Goal: Task Accomplishment & Management: Use online tool/utility

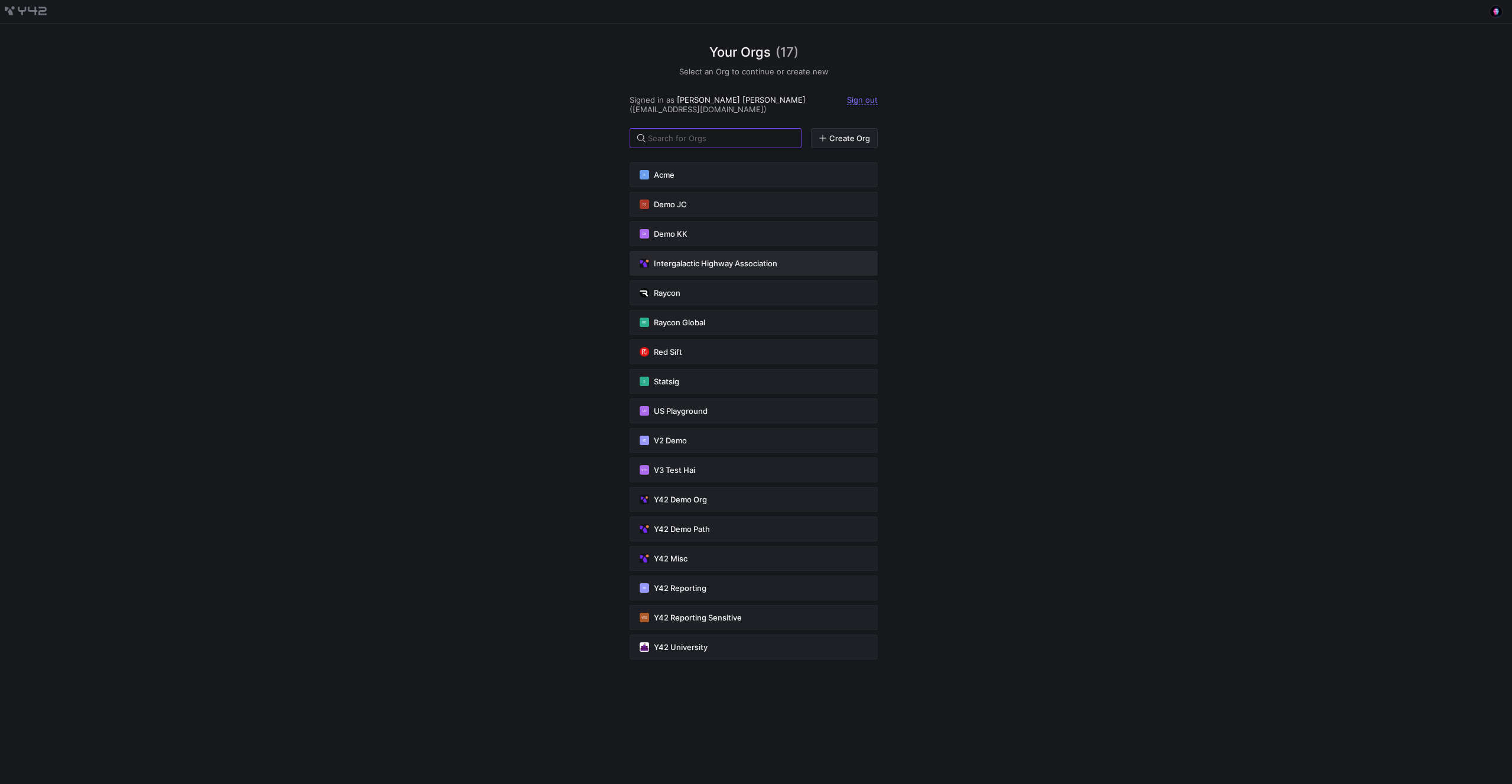
click at [706, 259] on span "Intergalactic Highway Association" at bounding box center [715, 263] width 123 height 10
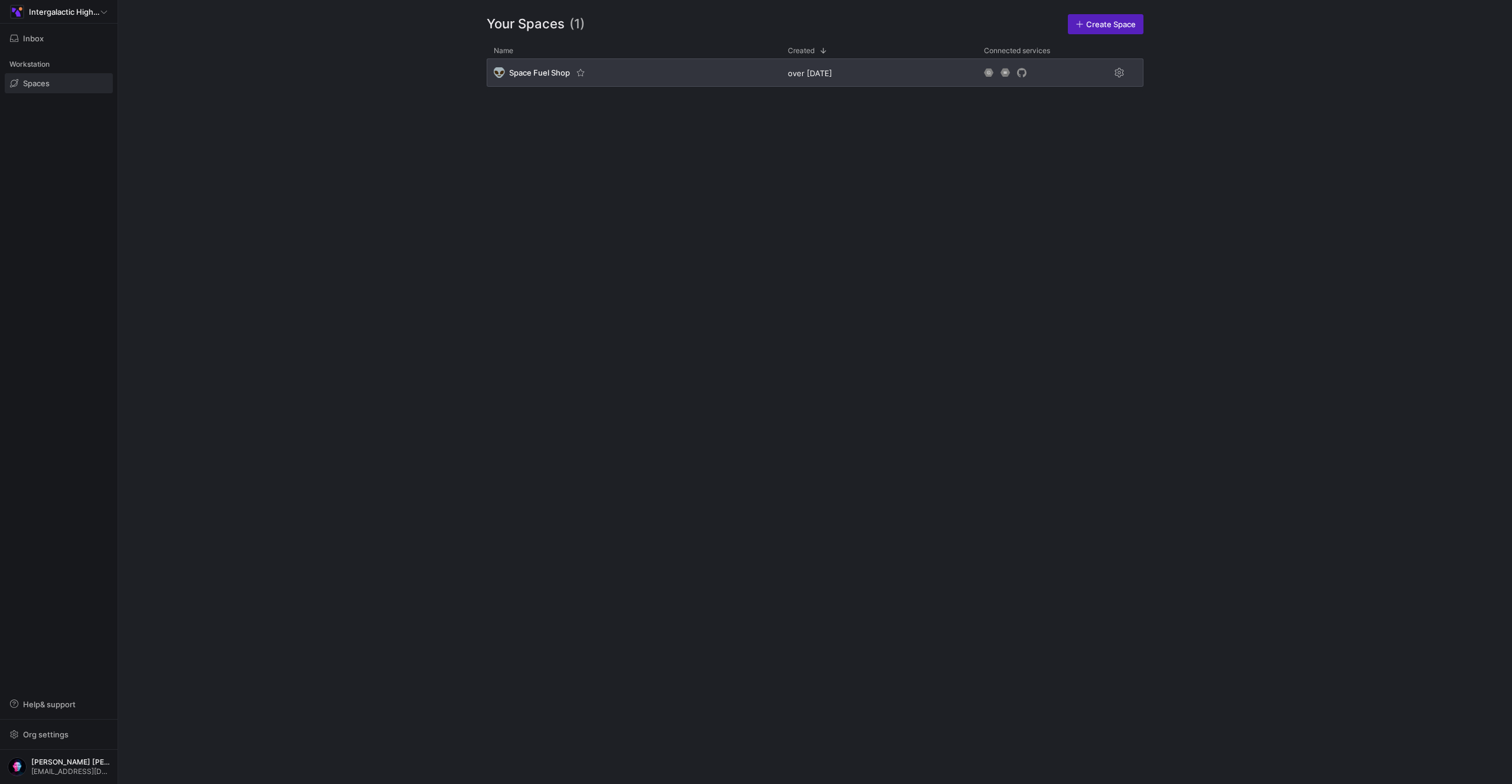
click at [531, 68] on span "Space Fuel Shop" at bounding box center [539, 72] width 61 height 10
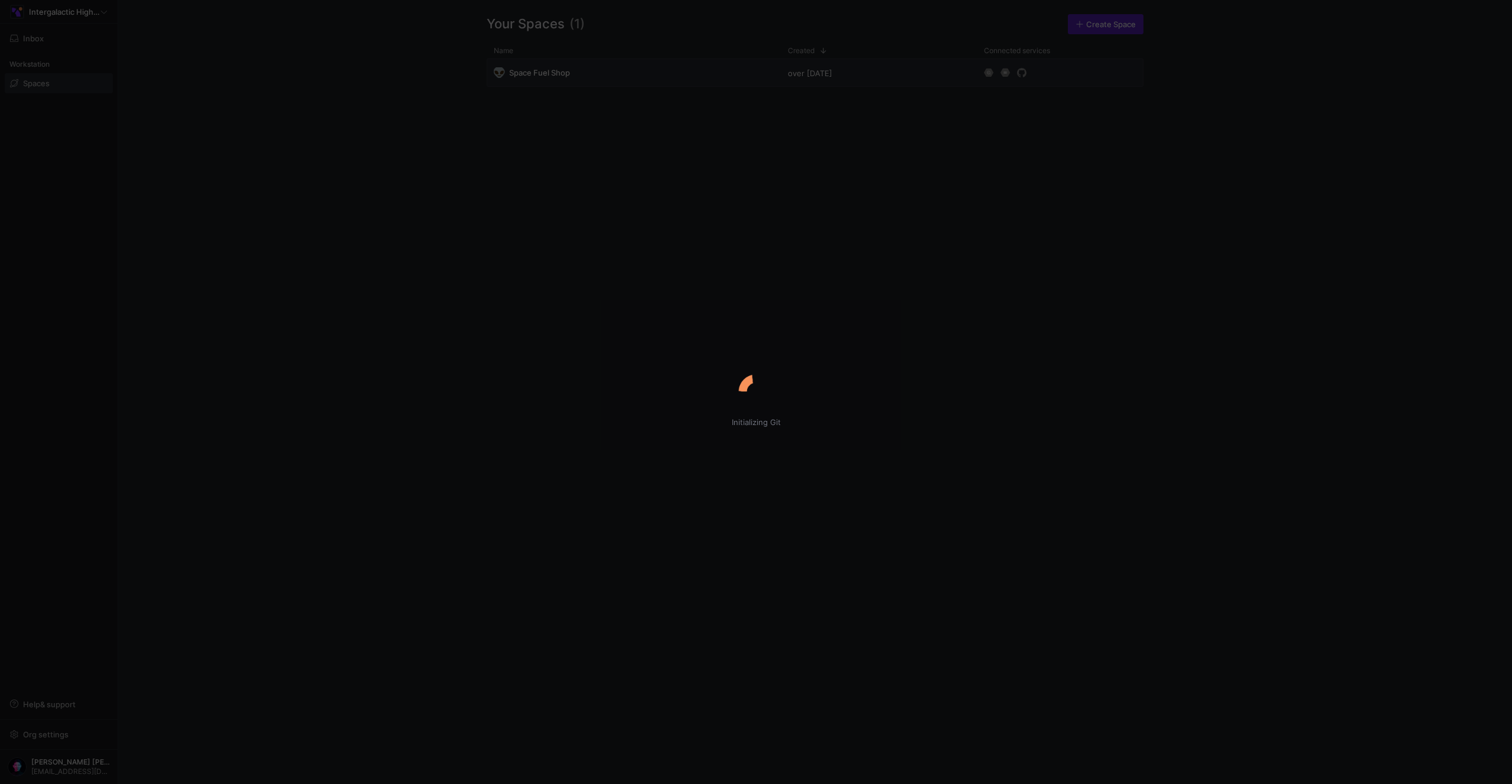
click at [80, 17] on div "Initializing Git" at bounding box center [756, 392] width 1512 height 784
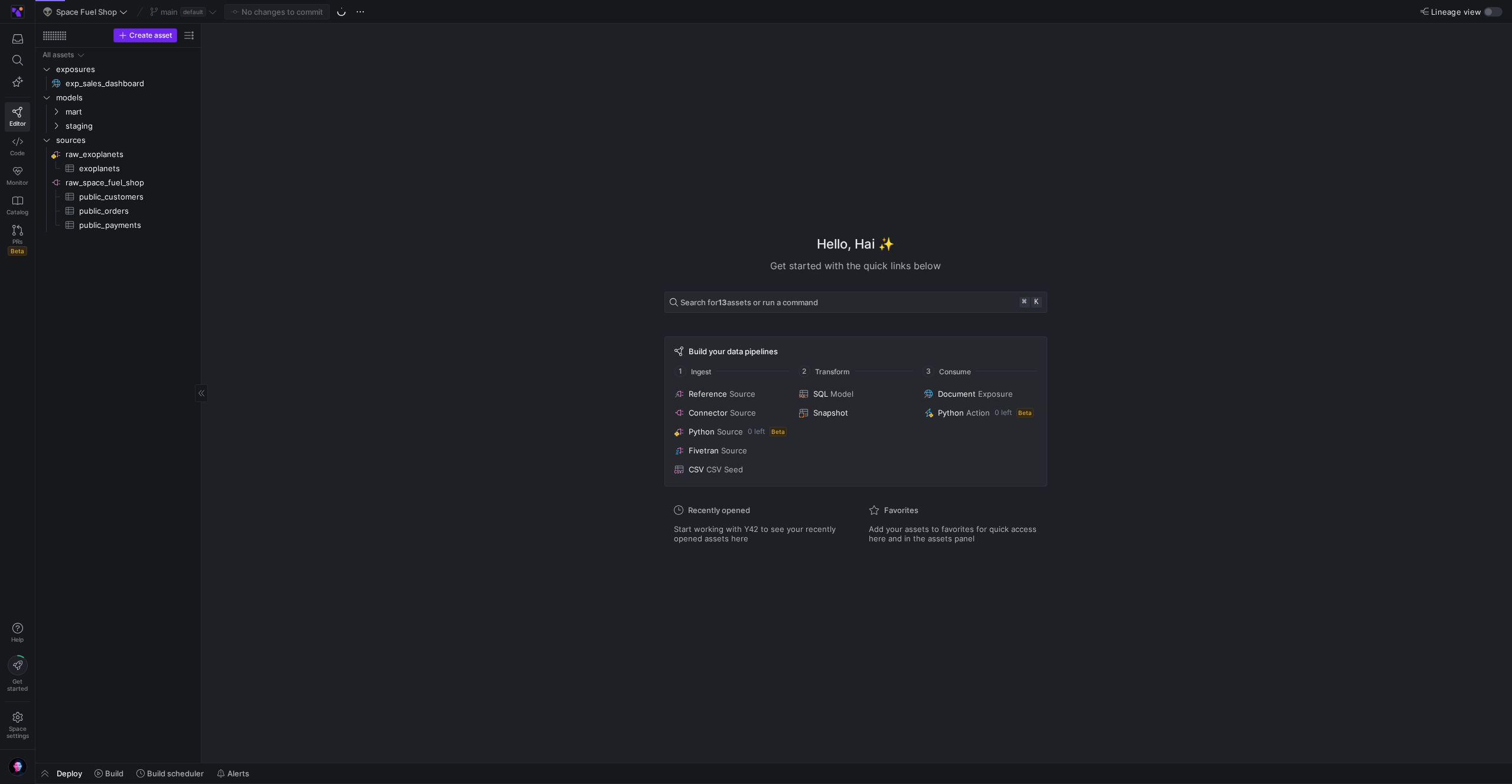
click at [143, 29] on span "button" at bounding box center [146, 35] width 63 height 13
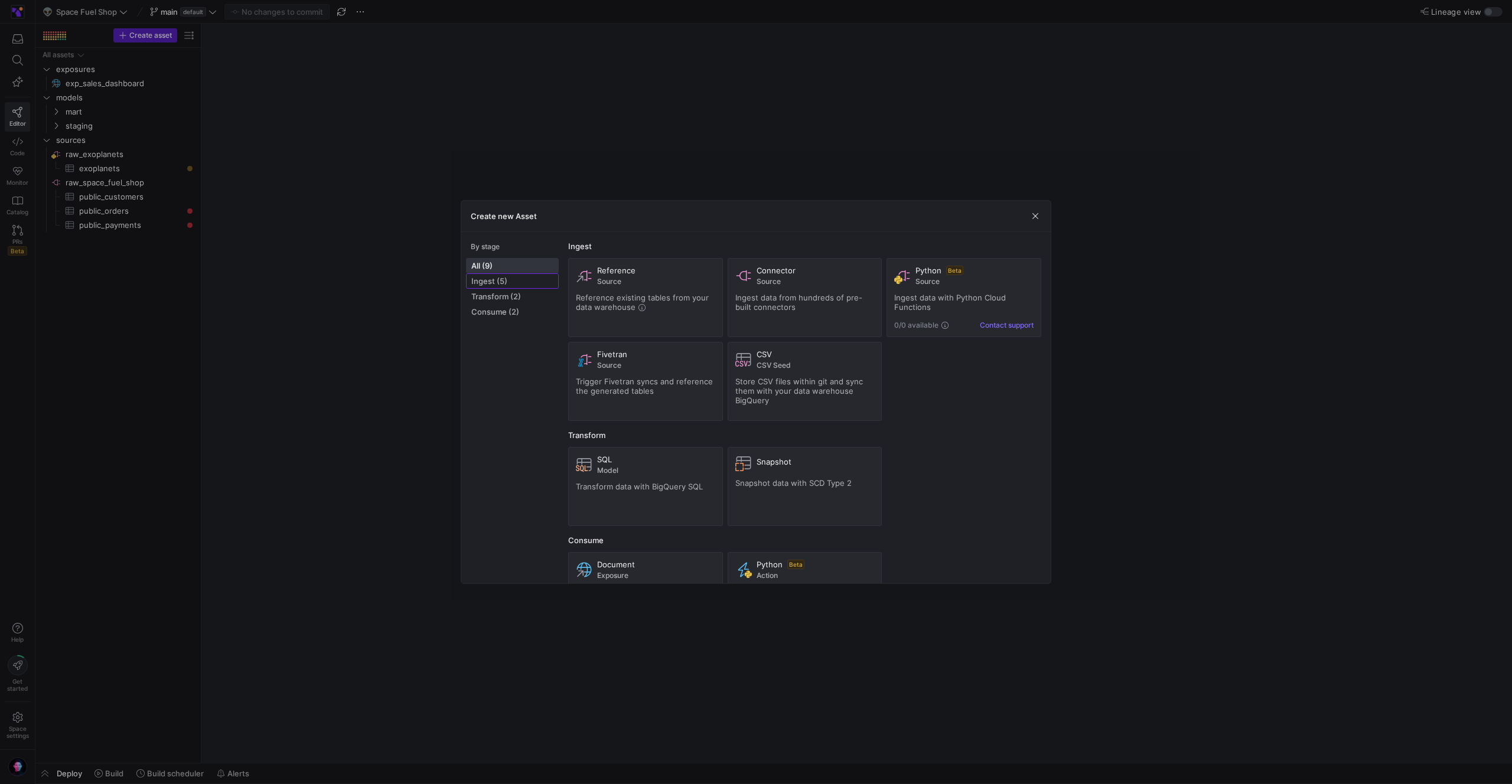
click at [510, 285] on span at bounding box center [512, 281] width 91 height 14
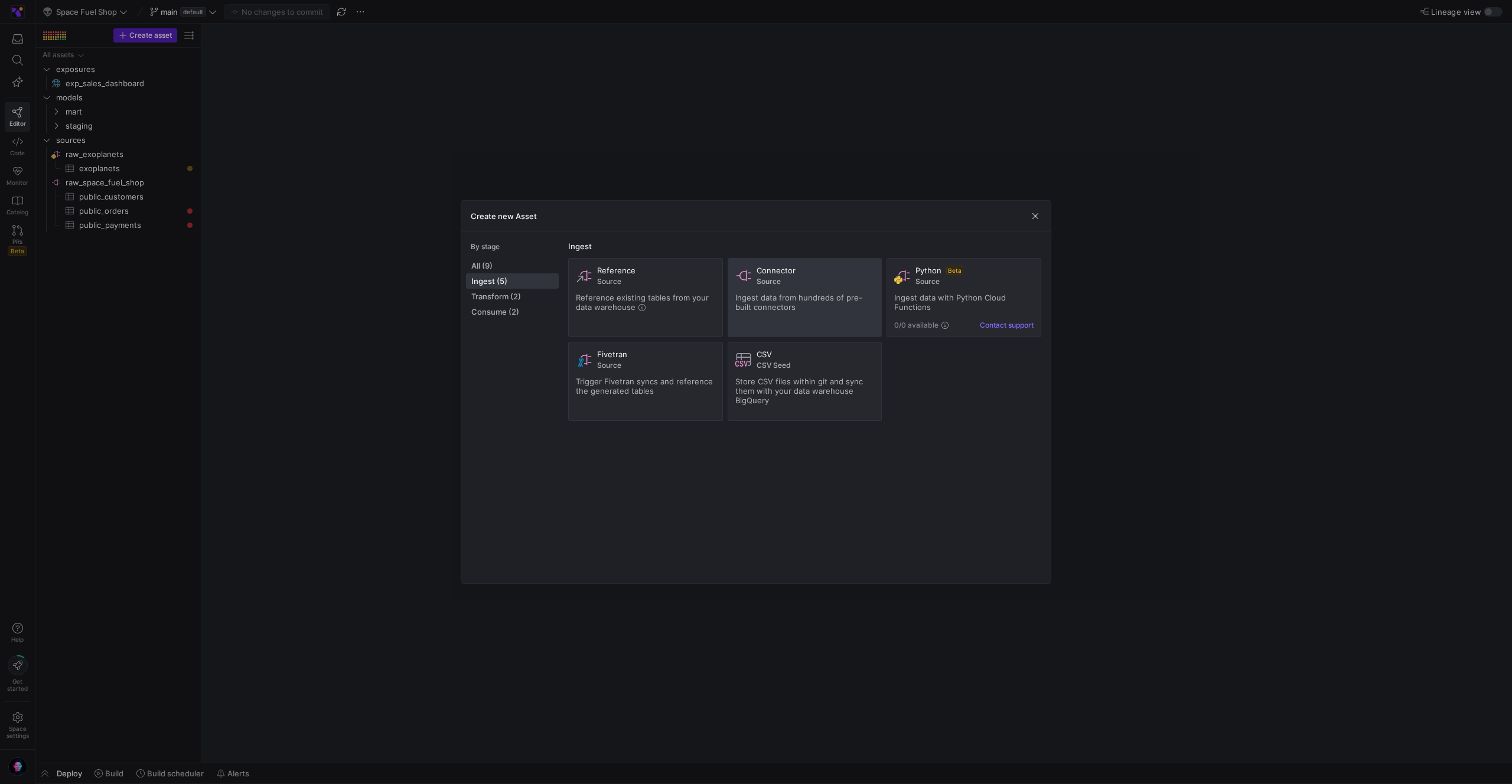
click at [759, 321] on div "Connector Source Ingest data from hundreds of pre-built connectors" at bounding box center [805, 297] width 139 height 64
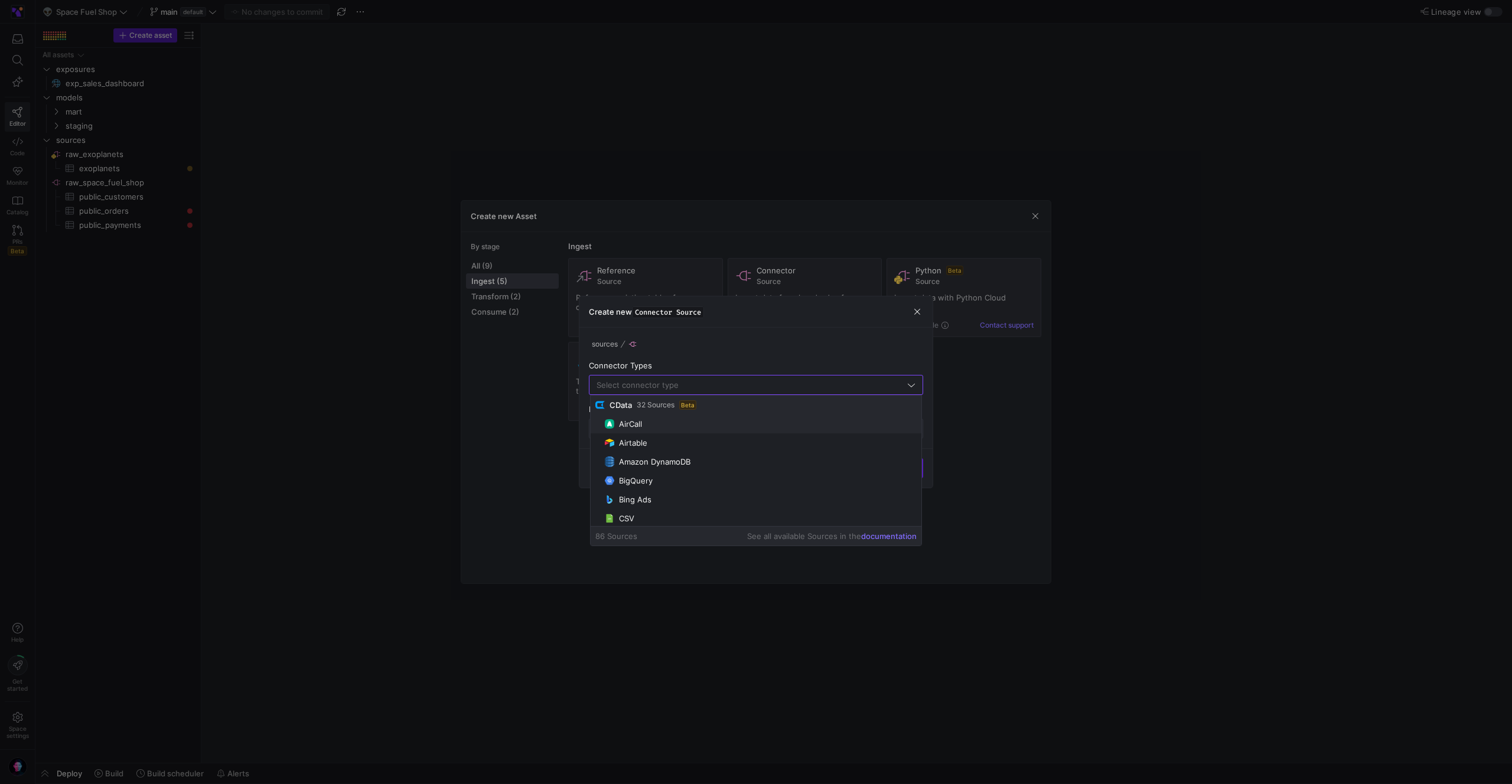
scroll to position [52, 0]
click at [696, 435] on mat-option "BigQuery" at bounding box center [756, 428] width 331 height 19
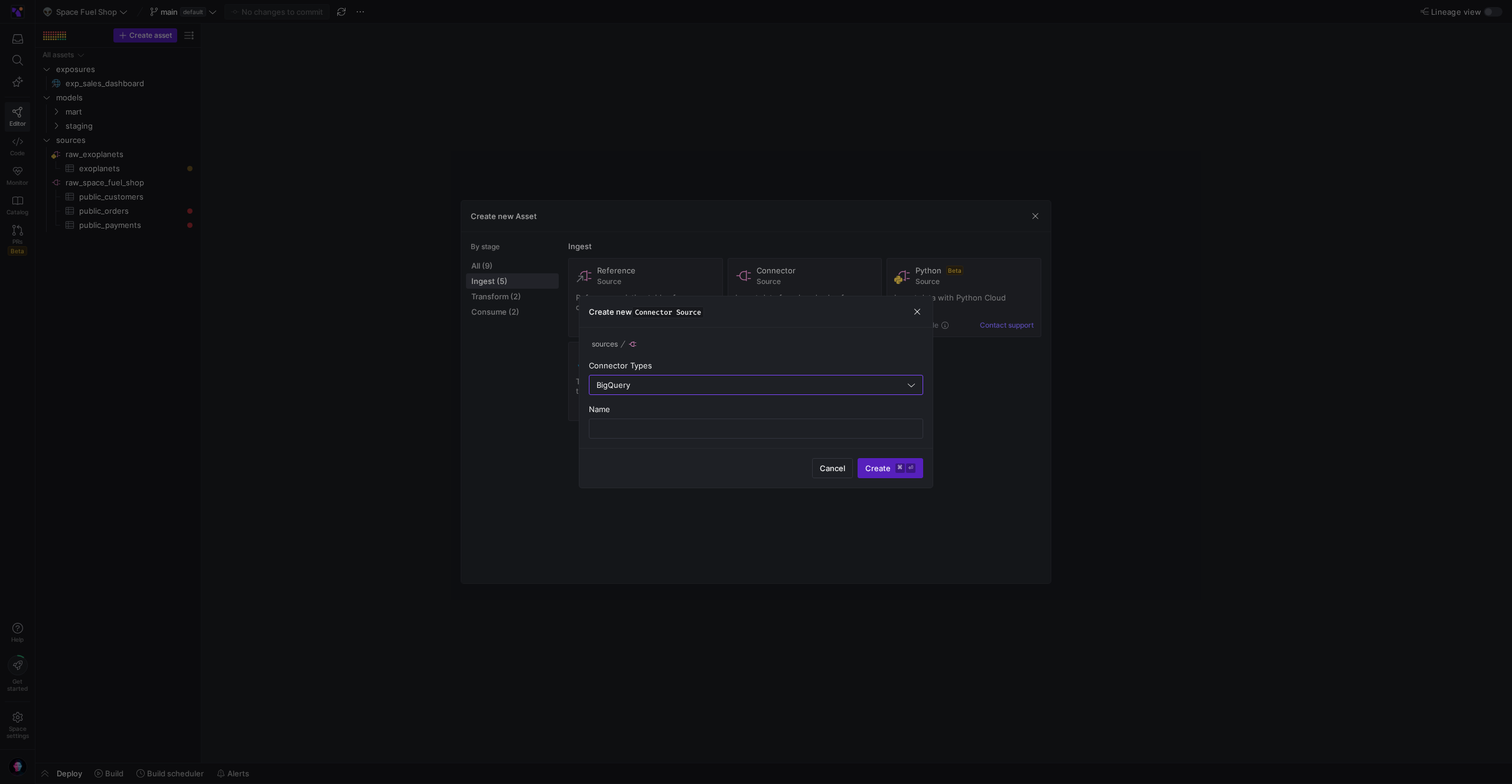
click at [826, 416] on div "Name" at bounding box center [756, 422] width 334 height 34
click at [826, 424] on input "text" at bounding box center [756, 428] width 314 height 10
click at [800, 376] on div "BigQuery" at bounding box center [750, 385] width 309 height 19
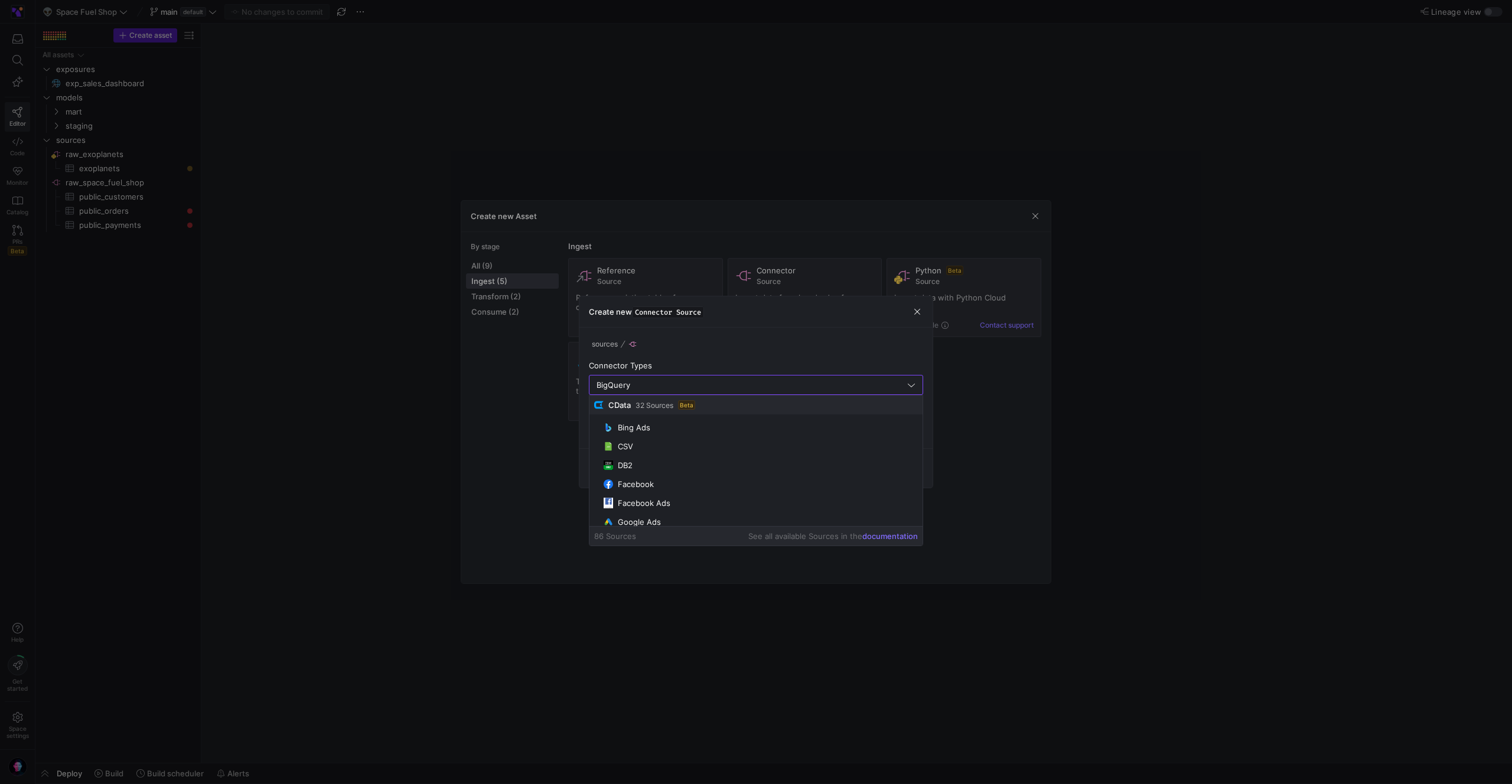
scroll to position [80, 0]
click at [787, 474] on span "Facebook" at bounding box center [761, 476] width 314 height 10
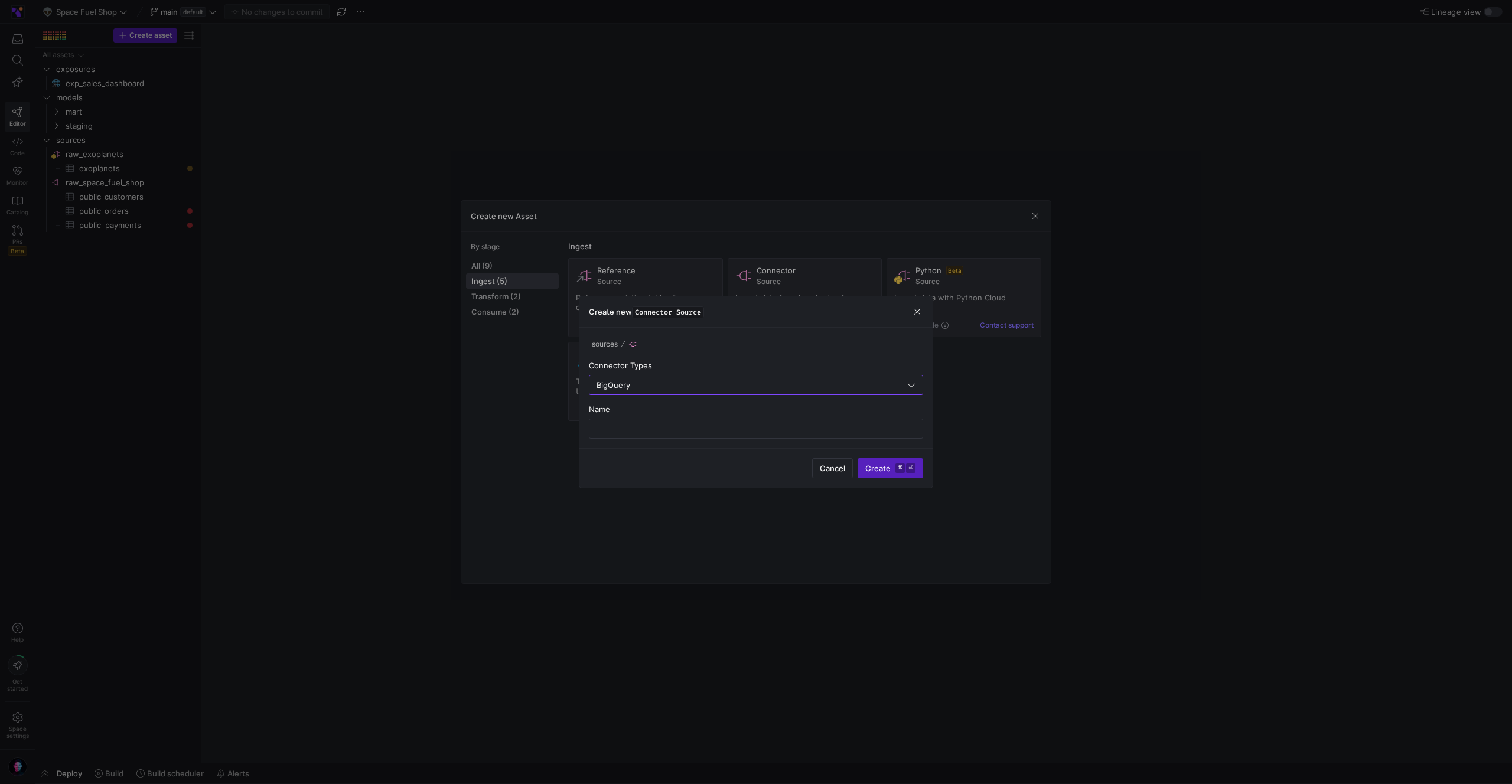
type input "Facebook"
click at [750, 404] on div "Name" at bounding box center [756, 409] width 334 height 10
click at [750, 422] on div at bounding box center [756, 428] width 314 height 19
type input "t"
type input "fb_test"
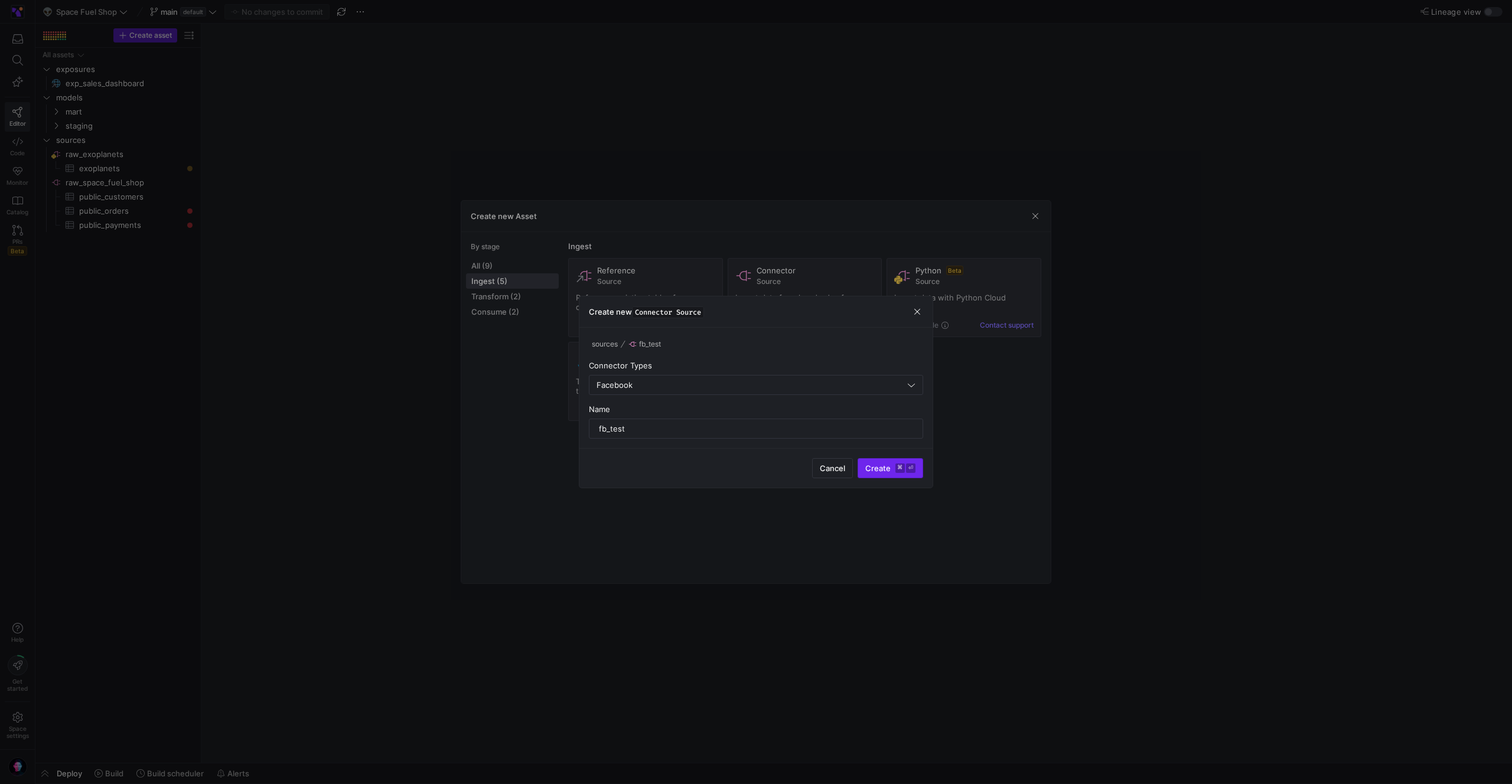
click at [884, 459] on span "submit" at bounding box center [890, 468] width 64 height 19
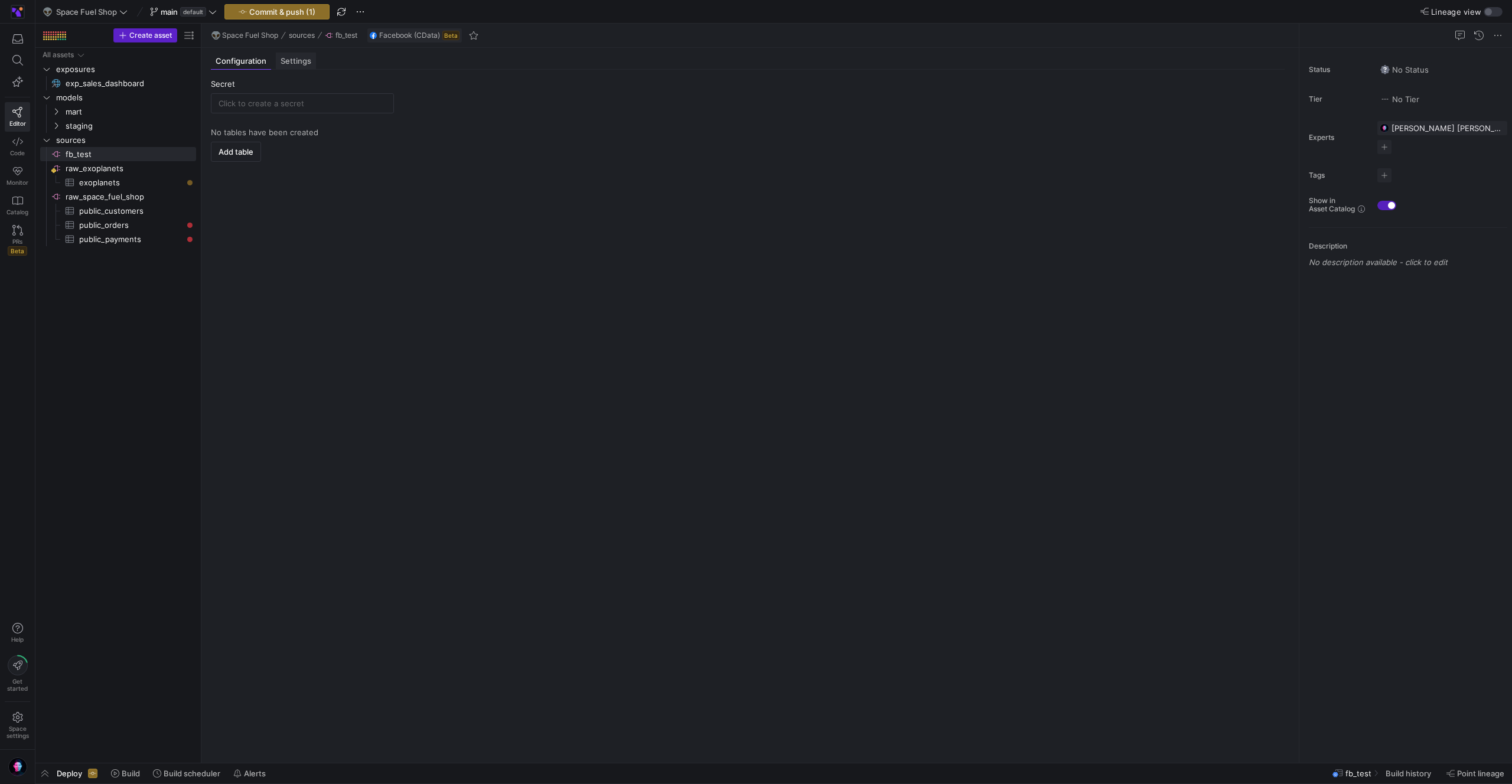
click at [282, 59] on span "Settings" at bounding box center [295, 61] width 31 height 7
click at [260, 61] on span "Configuration" at bounding box center [241, 61] width 51 height 7
click at [273, 94] on div at bounding box center [302, 103] width 167 height 19
click at [273, 102] on input "text" at bounding box center [302, 103] width 167 height 10
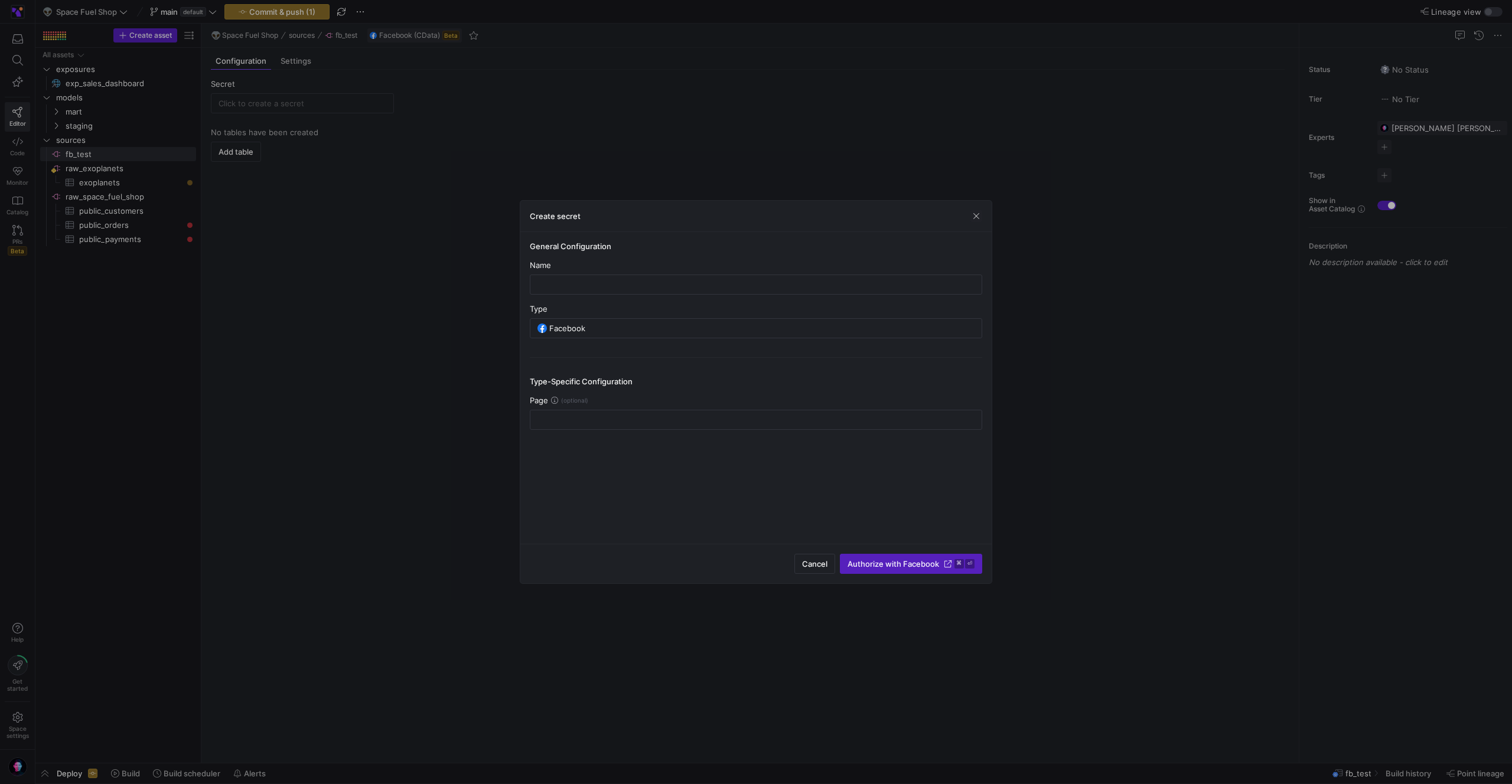
click at [583, 401] on div "Page" at bounding box center [756, 400] width 452 height 10
click at [556, 401] on icon at bounding box center [554, 400] width 7 height 7
